Goal: Task Accomplishment & Management: Manage account settings

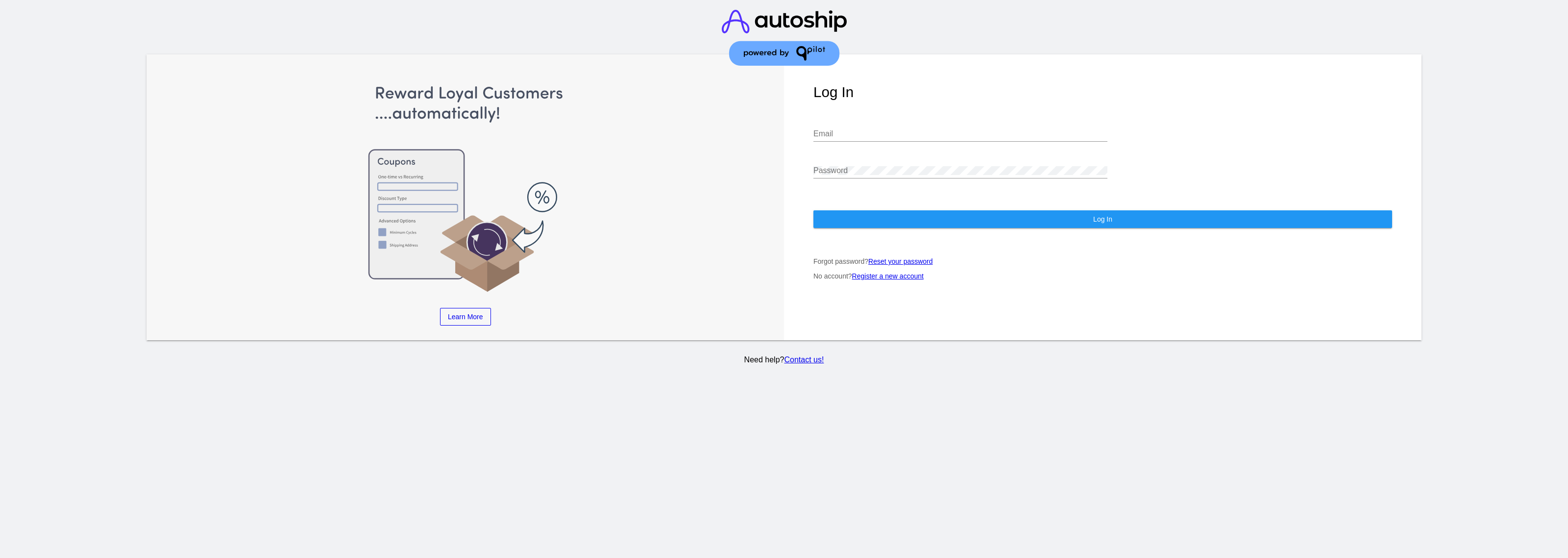
click at [870, 127] on div "Email" at bounding box center [960, 130] width 294 height 22
click at [878, 135] on input "kee" at bounding box center [960, 134] width 294 height 9
paste input "[PERSON_NAME][EMAIL_ADDRESS][DOMAIN_NAME]"
type input "[PERSON_NAME][EMAIL_ADDRESS][DOMAIN_NAME]"
click at [934, 218] on button "Log In" at bounding box center [1102, 219] width 579 height 17
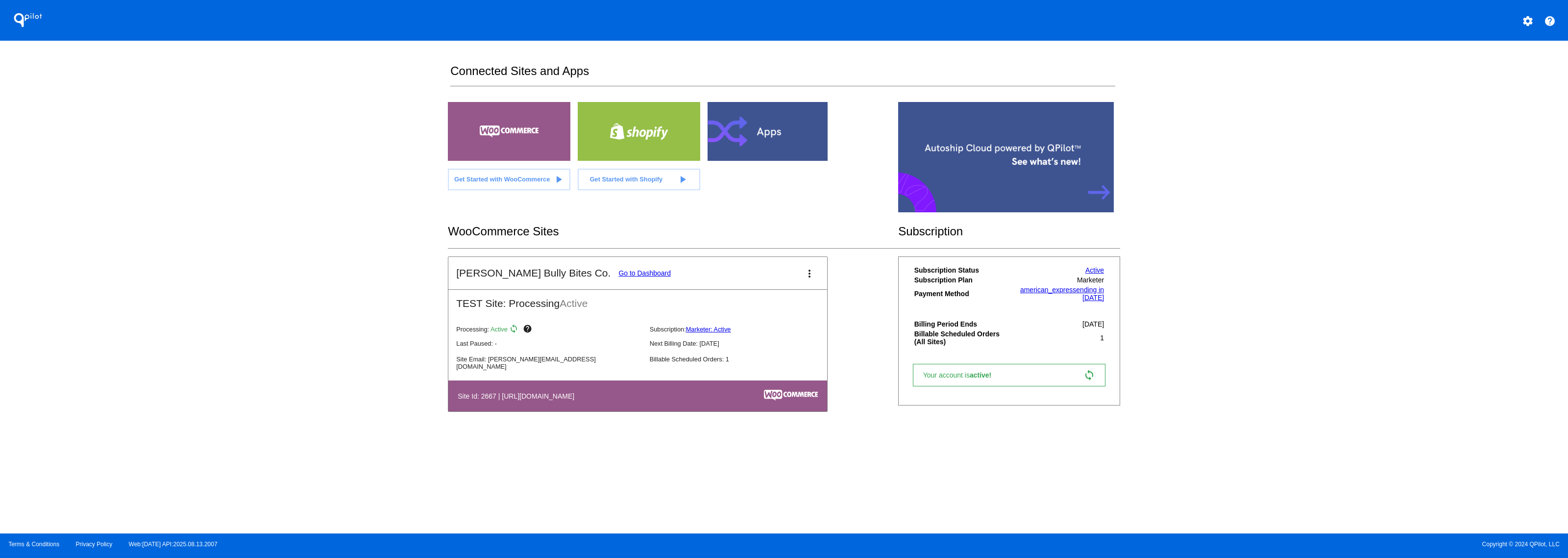
click at [615, 267] on mat-card-title "[PERSON_NAME] Bully Bites Co. Go to Dashboard" at bounding box center [563, 273] width 214 height 12
click at [806, 272] on mat-icon "more_vert" at bounding box center [810, 273] width 12 height 12
click at [791, 292] on link "edit edit" at bounding box center [773, 301] width 91 height 23
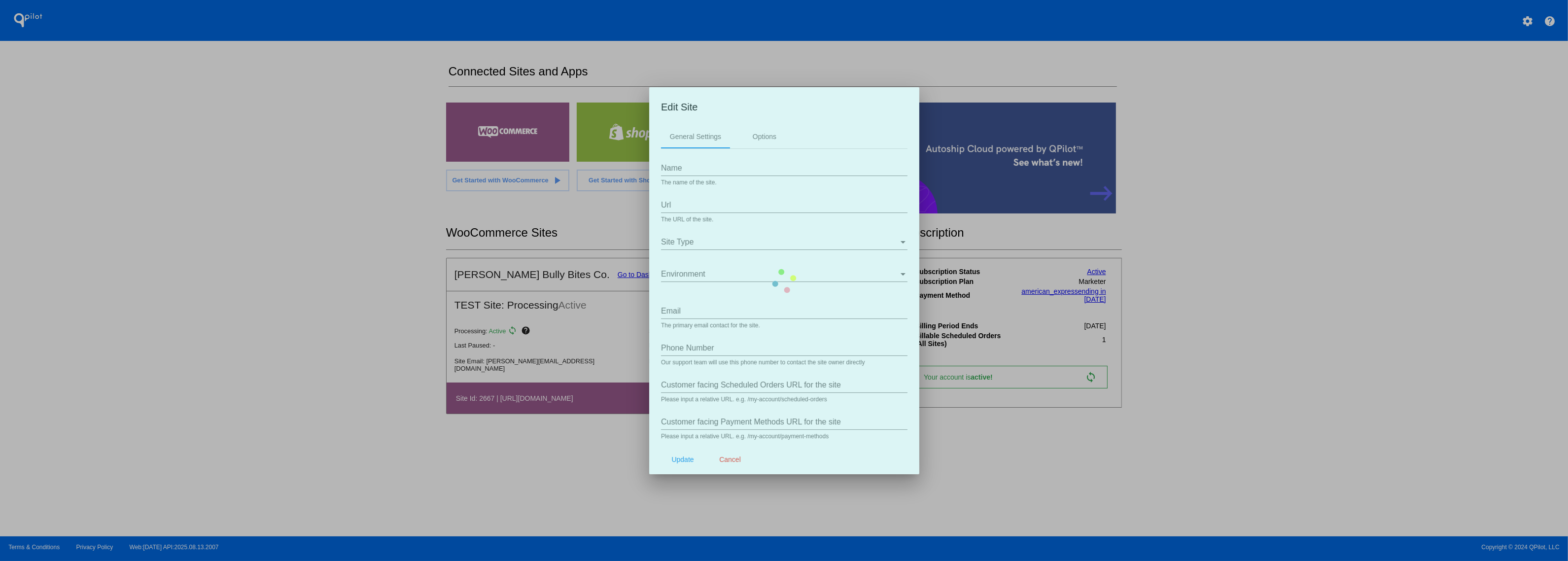
type input "Erikson&#039;s Bully Bites Co."
type input "[URL][DOMAIN_NAME]"
type input "david@qpilot.cloud"
type input "/my-account/scheduled-orders/"
type input "/my-account/payment-methods"
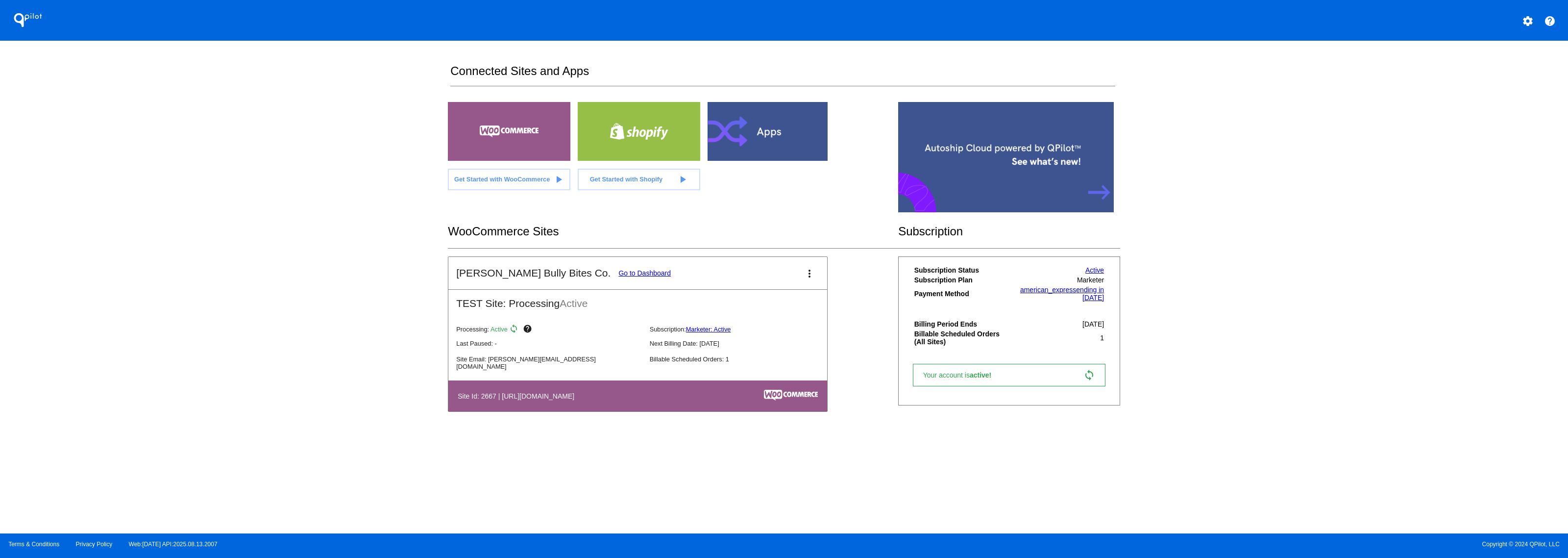
click at [619, 270] on link "Go to Dashboard" at bounding box center [645, 272] width 52 height 8
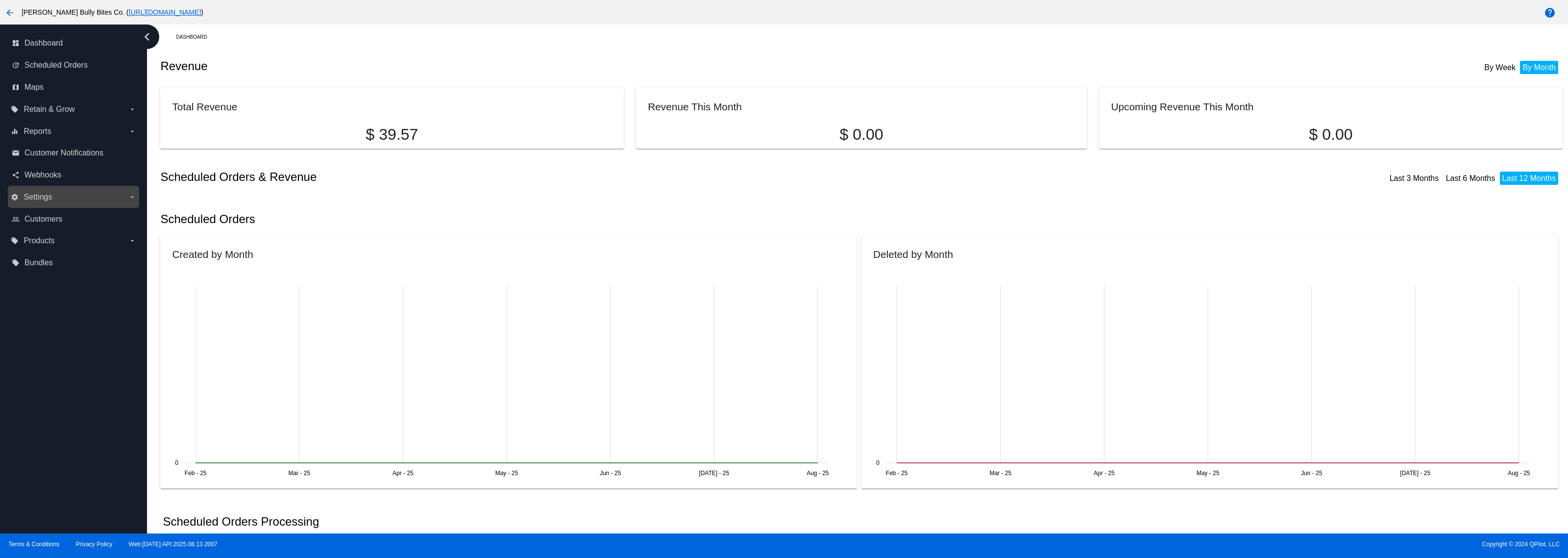
click at [101, 198] on label "settings Settings arrow_drop_down" at bounding box center [73, 197] width 125 height 16
click at [0, 0] on input "settings Settings arrow_drop_down" at bounding box center [0, 0] width 0 height 0
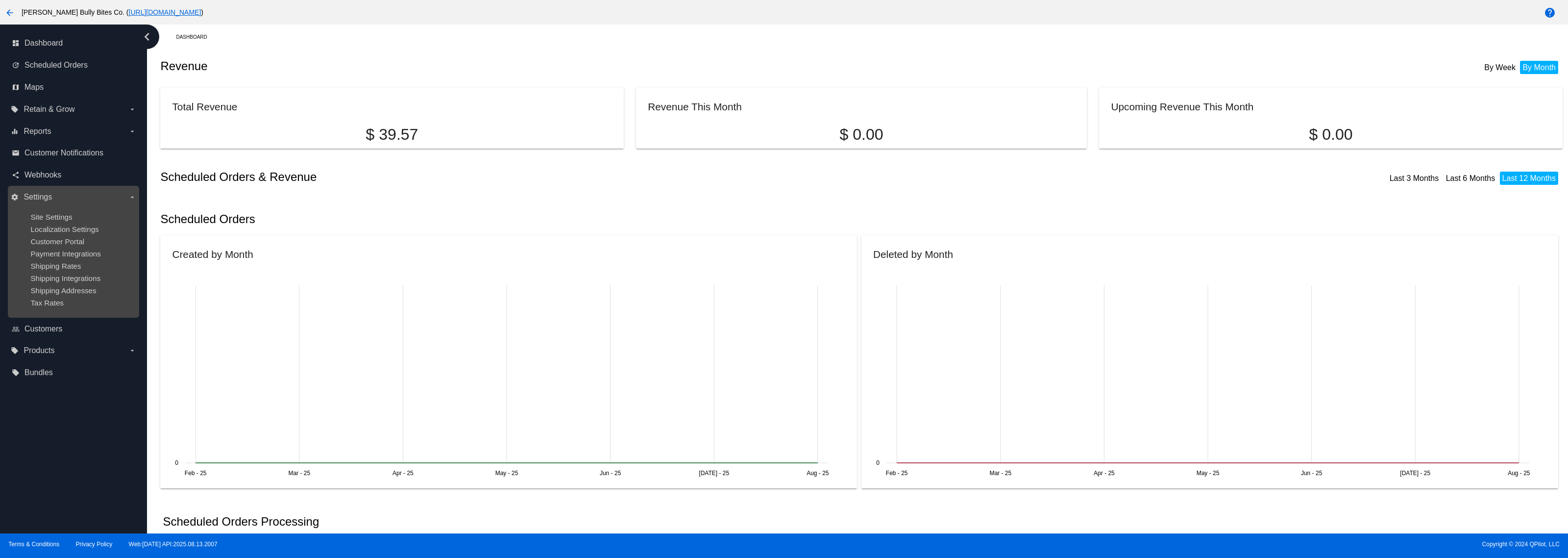
click at [82, 213] on div "Site Settings" at bounding box center [81, 217] width 102 height 9
click at [65, 211] on ul "Site Settings Localization Settings Customer Portal Payment Integrations Shippi…" at bounding box center [73, 259] width 125 height 109
click at [56, 220] on span "Site Settings" at bounding box center [51, 217] width 42 height 9
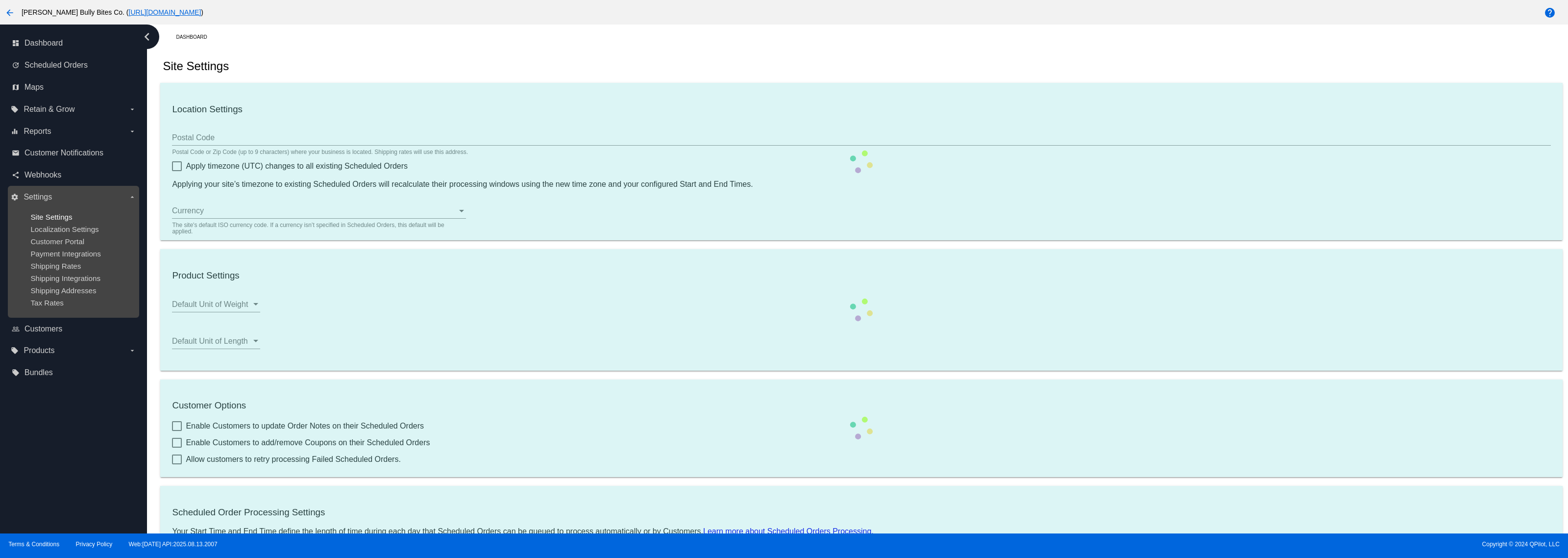
type input "00:02"
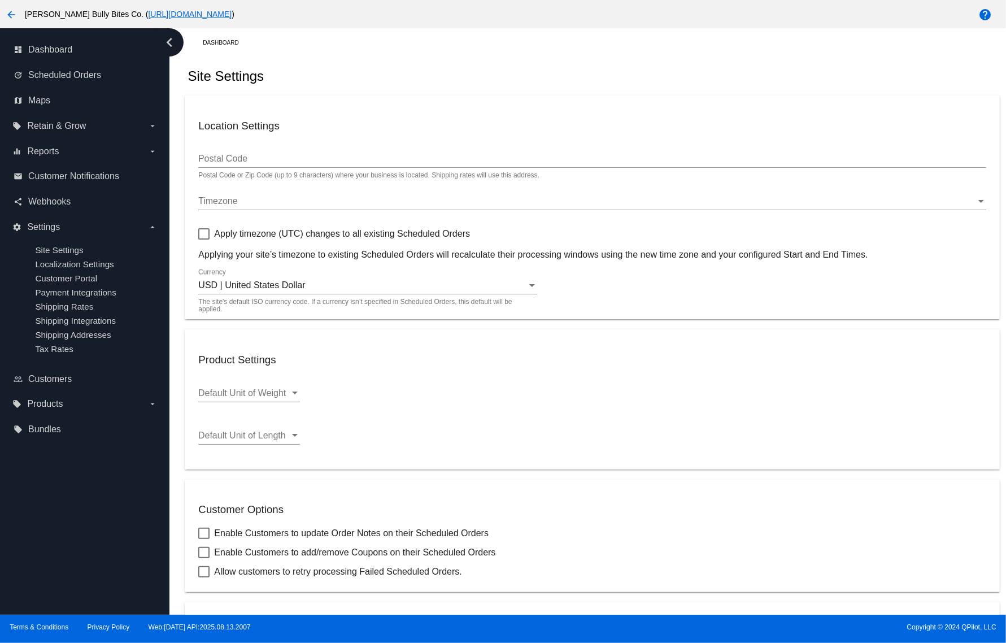
click at [396, 236] on span "Apply timezone (UTC) changes to all existing Scheduled Orders" at bounding box center [342, 234] width 256 height 14
click at [204, 239] on input "Apply timezone (UTC) changes to all existing Scheduled Orders" at bounding box center [203, 239] width 1 height 1
click at [396, 235] on span "Apply timezone (UTC) changes to all existing Scheduled Orders" at bounding box center [342, 234] width 256 height 14
click at [204, 239] on input "Apply timezone (UTC) changes to all existing Scheduled Orders" at bounding box center [203, 239] width 1 height 1
checkbox input "false"
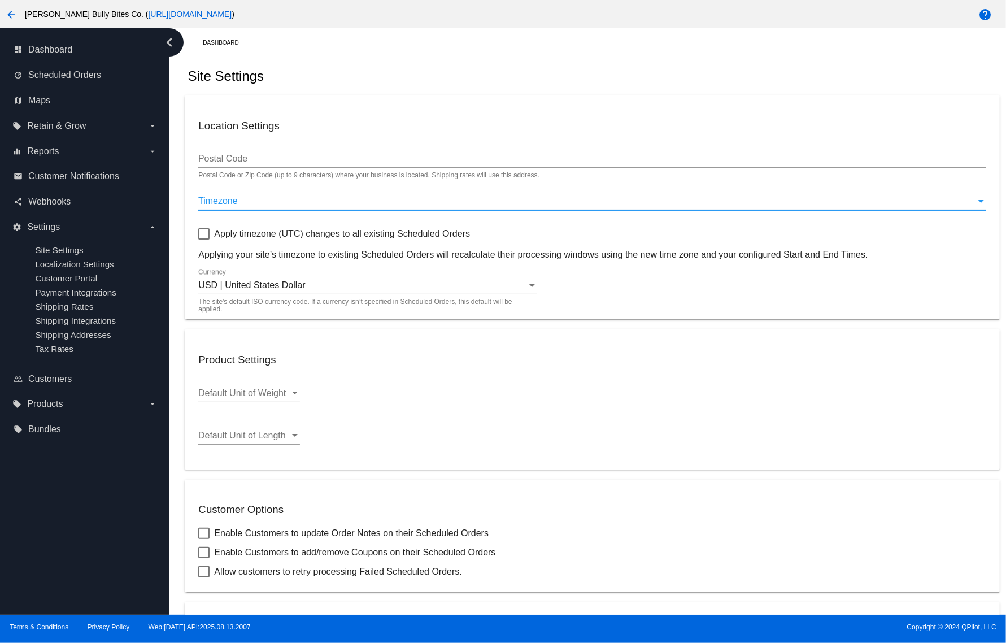
click at [375, 198] on div "Timezone" at bounding box center [586, 201] width 777 height 10
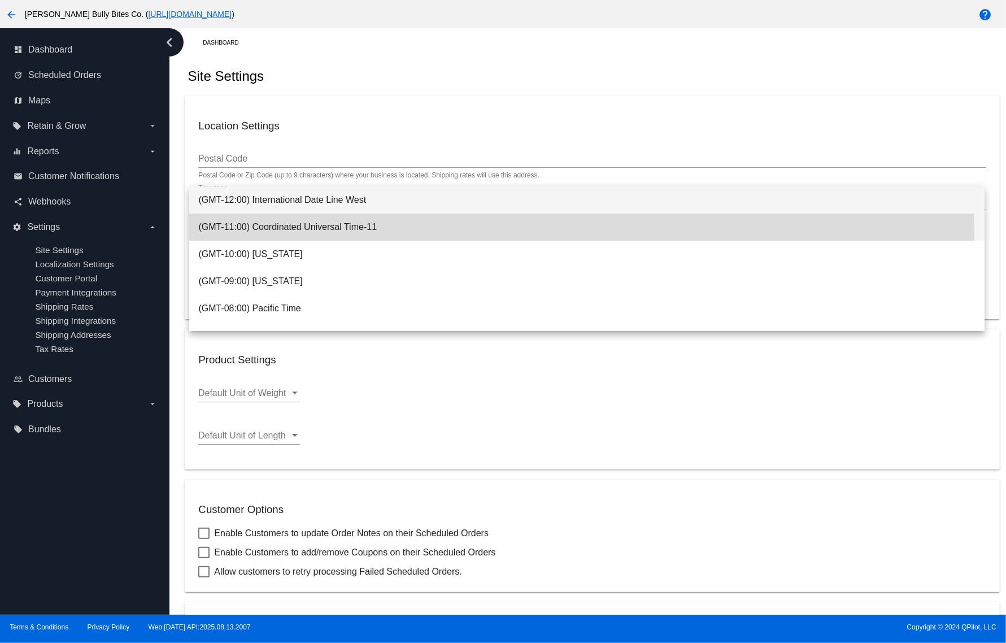
click at [342, 235] on span "(GMT-11:00) Coordinated Universal Time-11" at bounding box center [586, 226] width 777 height 27
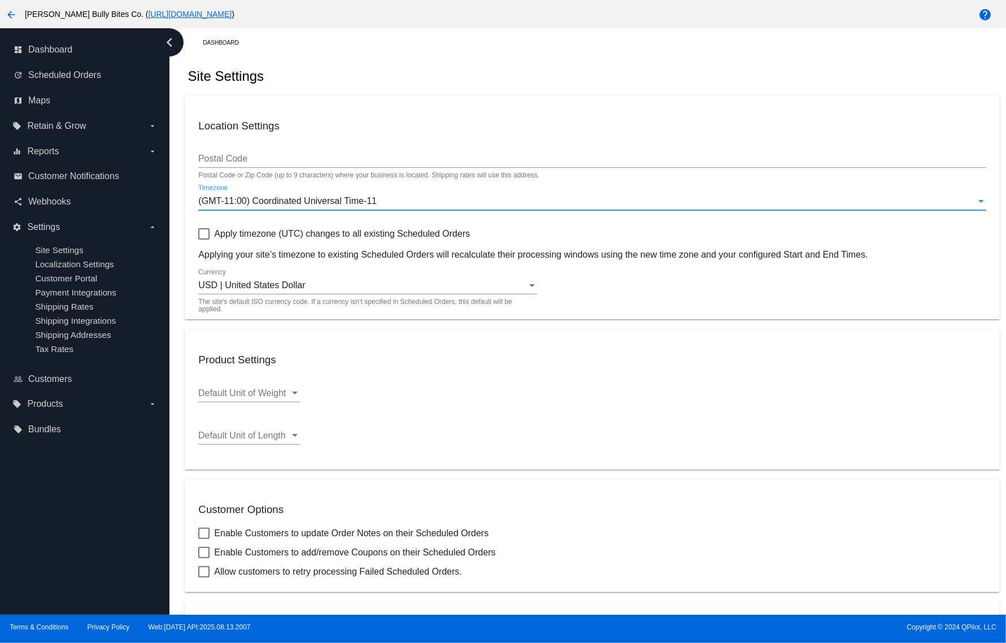
drag, startPoint x: 353, startPoint y: 198, endPoint x: 500, endPoint y: 252, distance: 157.2
click at [356, 198] on span "(GMT-11:00) Coordinated Universal Time-11" at bounding box center [287, 201] width 178 height 10
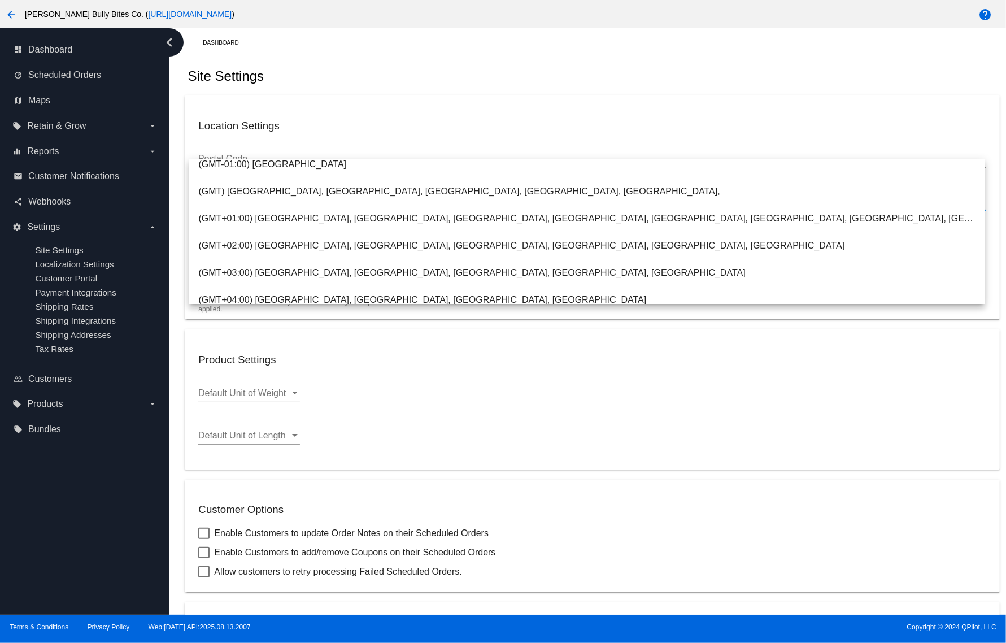
scroll to position [212, 0]
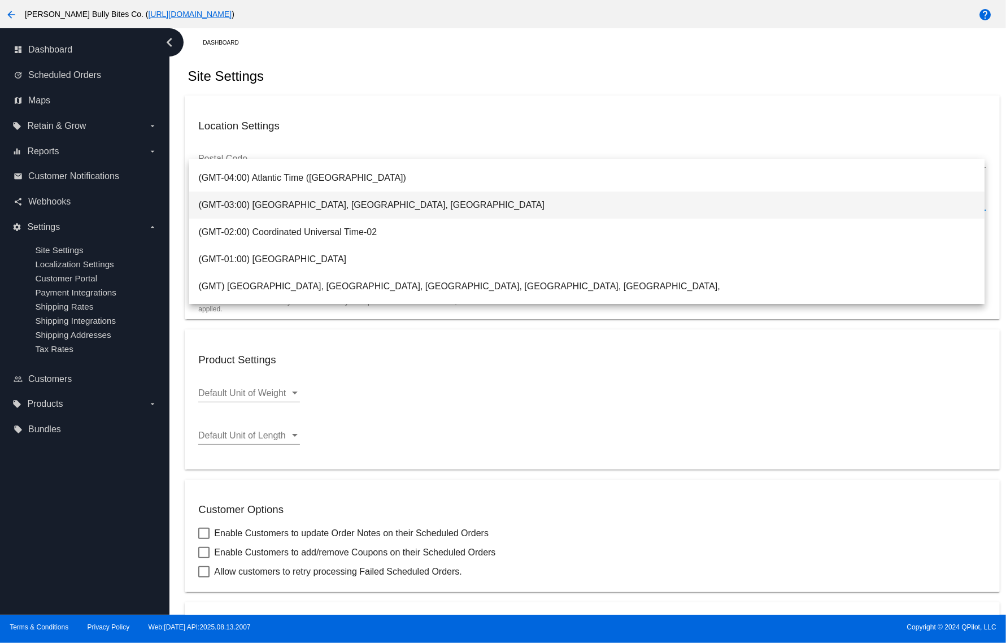
click at [402, 208] on span "(GMT-03:00) Brasilia, Montevideo, Greenland" at bounding box center [586, 204] width 777 height 27
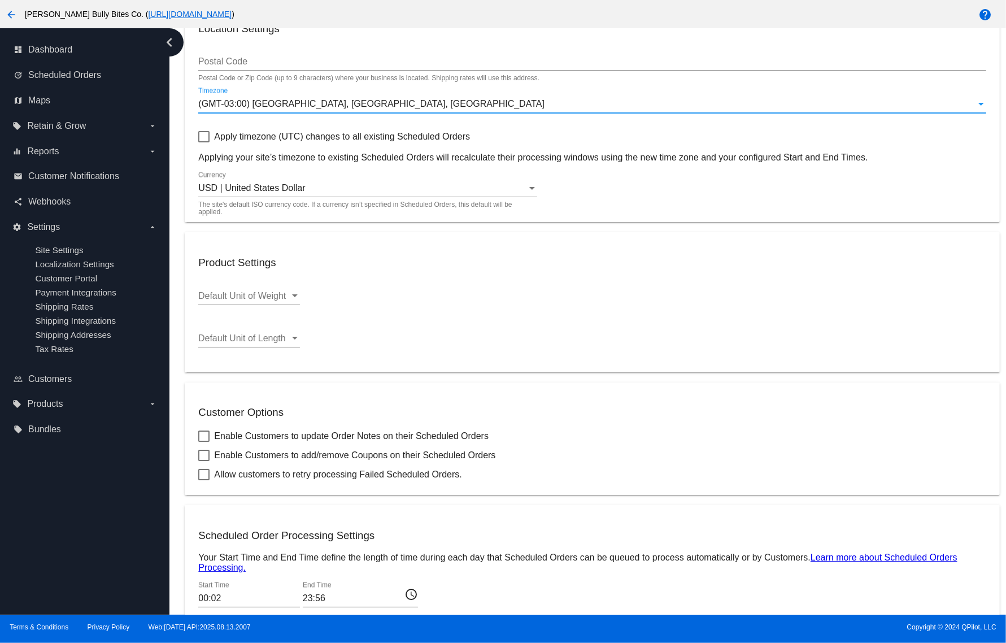
scroll to position [205, 0]
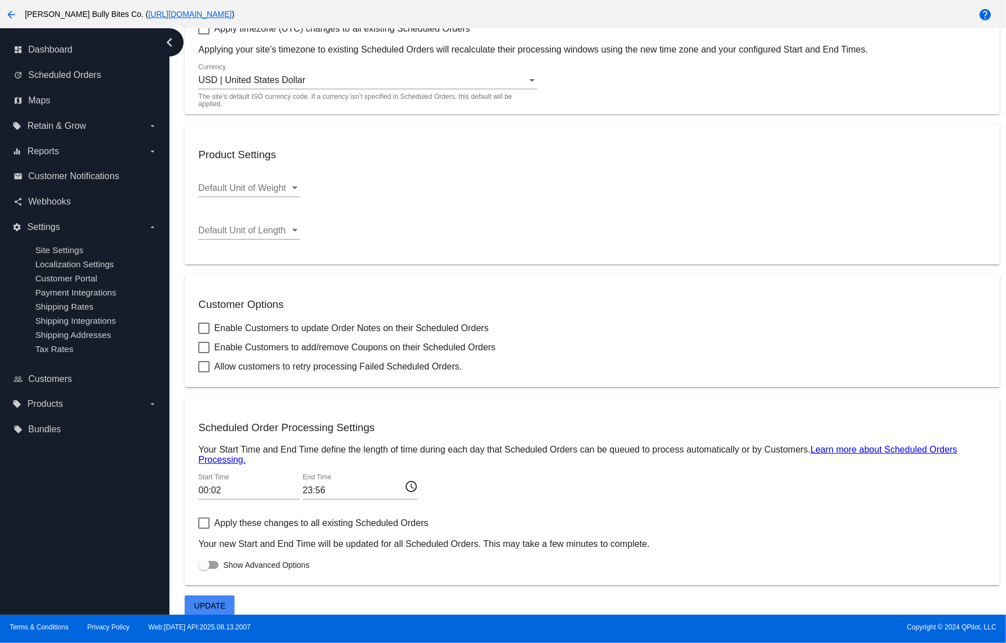
click at [213, 601] on span "Update" at bounding box center [210, 605] width 32 height 9
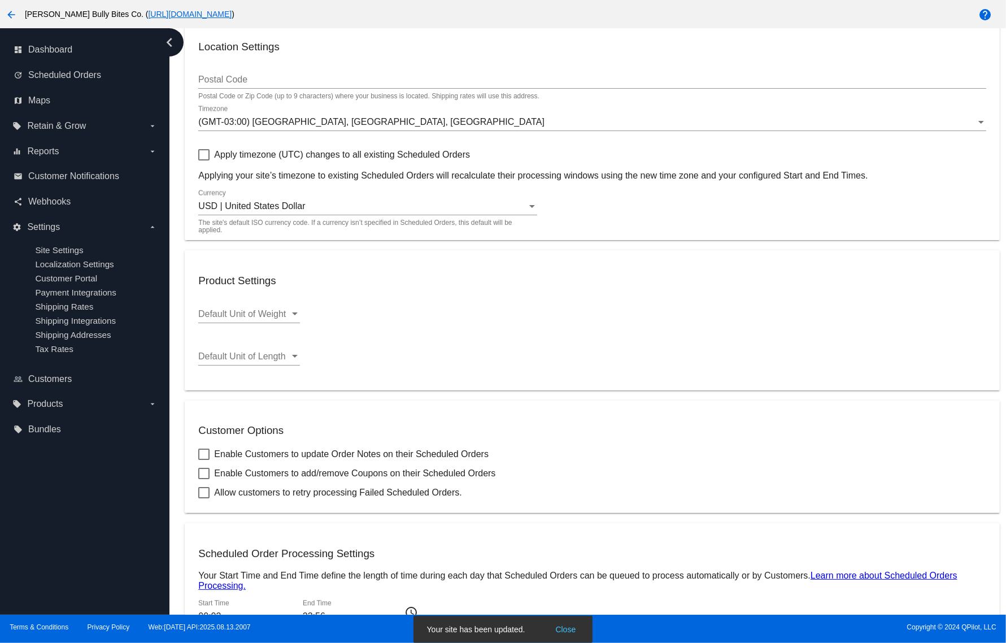
scroll to position [0, 0]
